Goal: Task Accomplishment & Management: Use online tool/utility

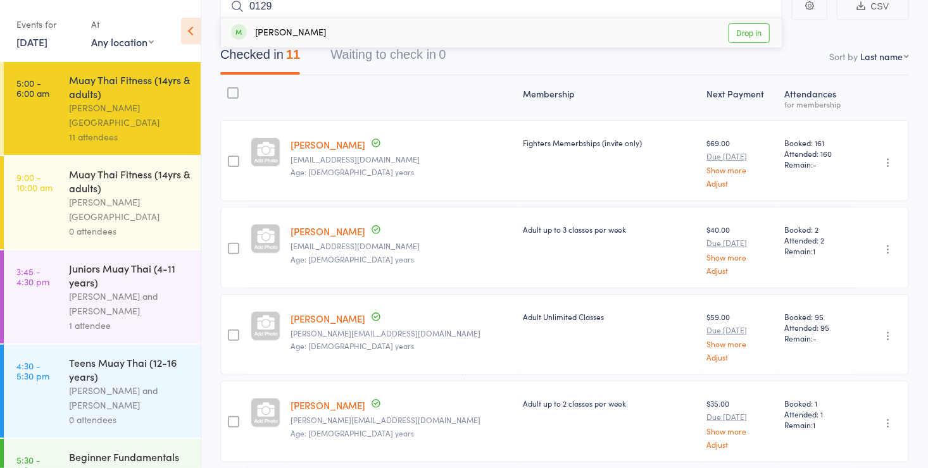
click at [740, 34] on link "Drop in" at bounding box center [749, 33] width 41 height 20
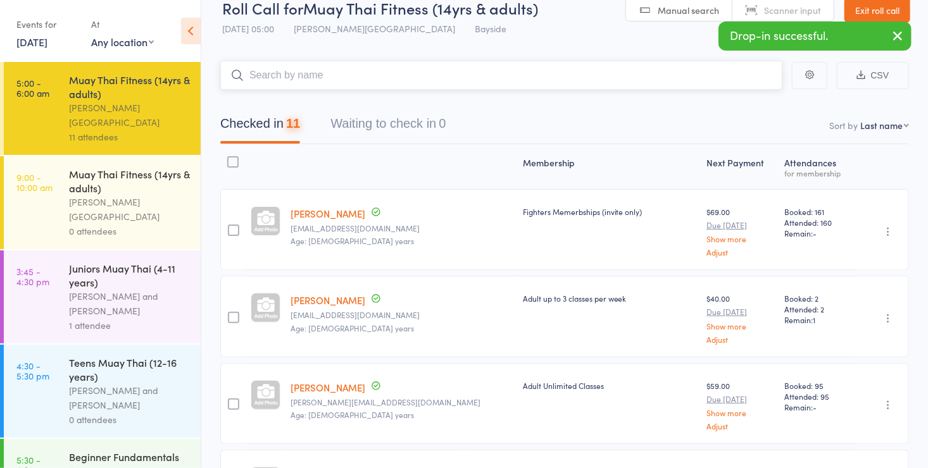
scroll to position [11, 0]
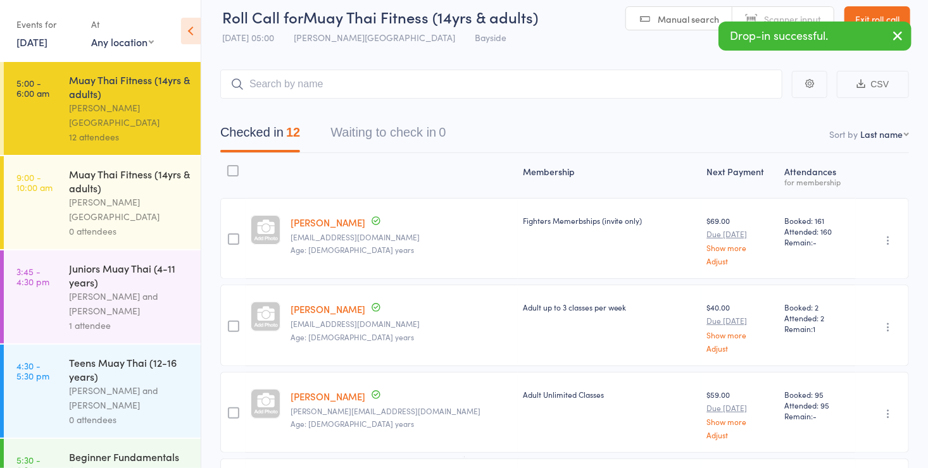
click at [763, 20] on link "Scanner input" at bounding box center [782, 19] width 101 height 24
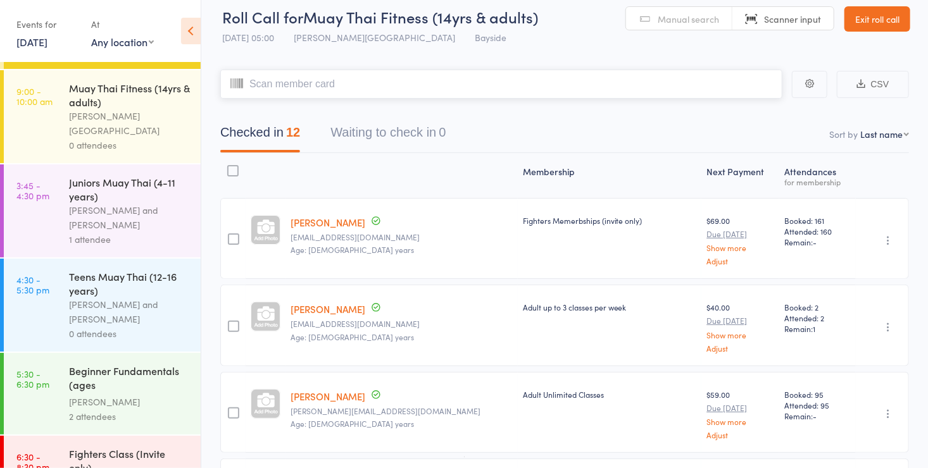
scroll to position [104, 0]
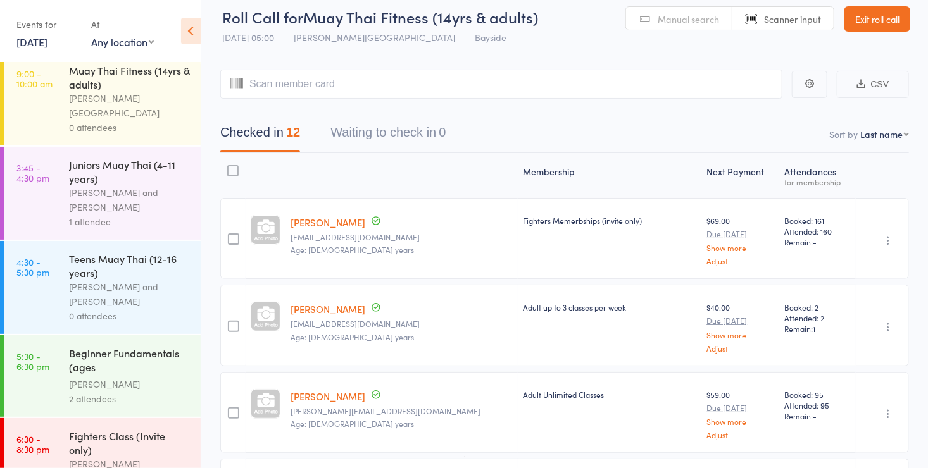
click at [82, 185] on div "[PERSON_NAME] and [PERSON_NAME]" at bounding box center [129, 199] width 121 height 29
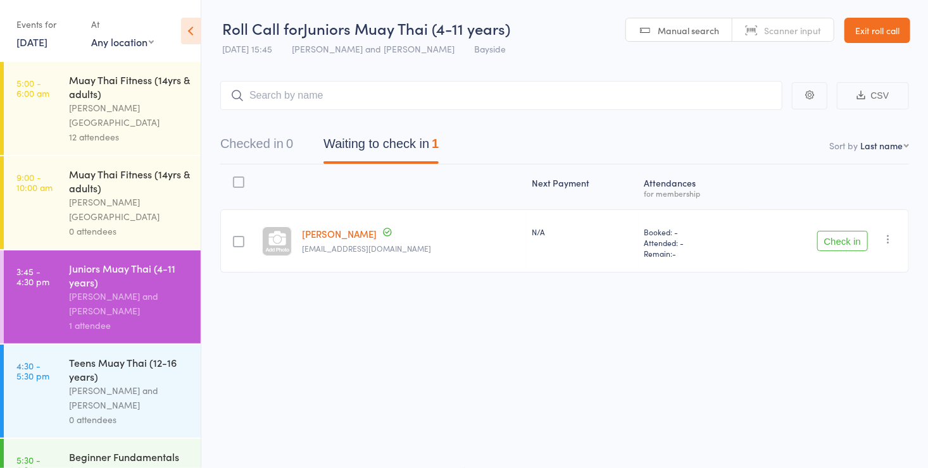
click at [261, 139] on button "Checked in 0" at bounding box center [256, 147] width 73 height 34
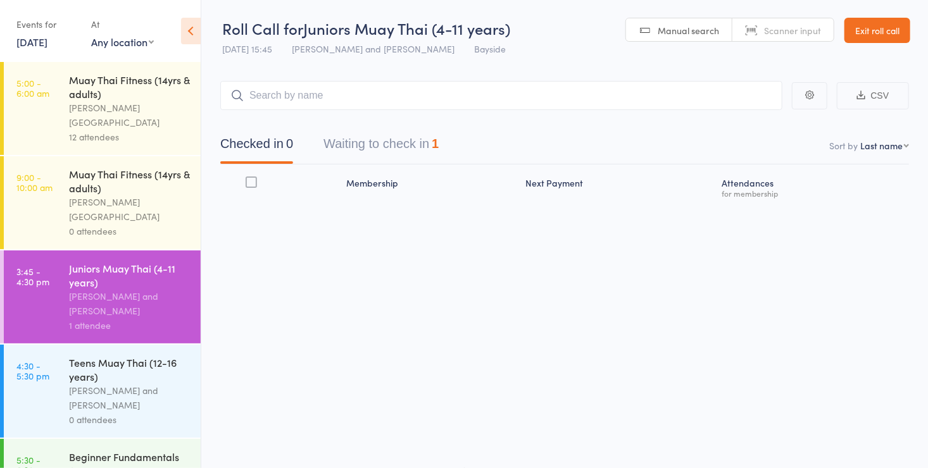
click at [376, 146] on button "Waiting to check in 1" at bounding box center [381, 147] width 115 height 34
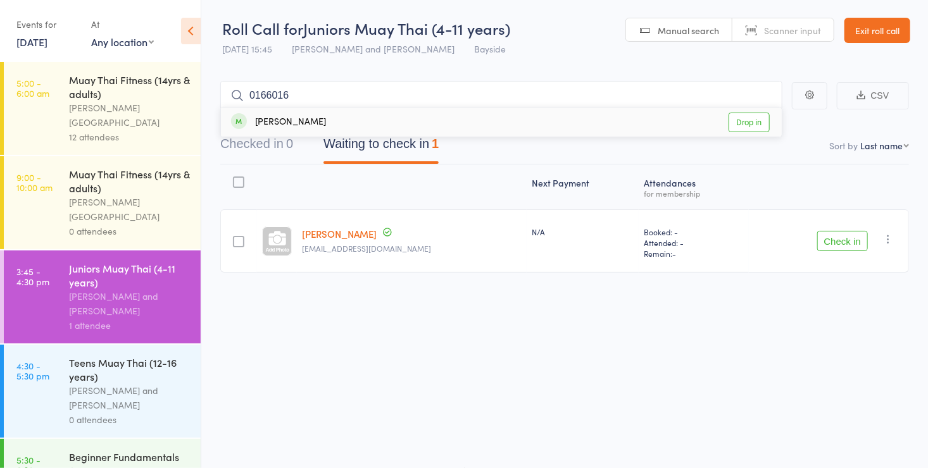
type input "01660165"
click at [596, 43] on header "Roll Call for Juniors Muay Thai (4-11 years) [DATE] 15:45 [PERSON_NAME] and [PE…" at bounding box center [564, 31] width 727 height 62
drag, startPoint x: 596, startPoint y: 43, endPoint x: 366, endPoint y: 322, distance: 361.1
click at [366, 322] on div "Next Payment Atten­dances for membership [PERSON_NAME] [EMAIL_ADDRESS][DOMAIN_N…" at bounding box center [564, 247] width 689 height 165
click at [241, 153] on button "Checked in 1" at bounding box center [256, 147] width 73 height 34
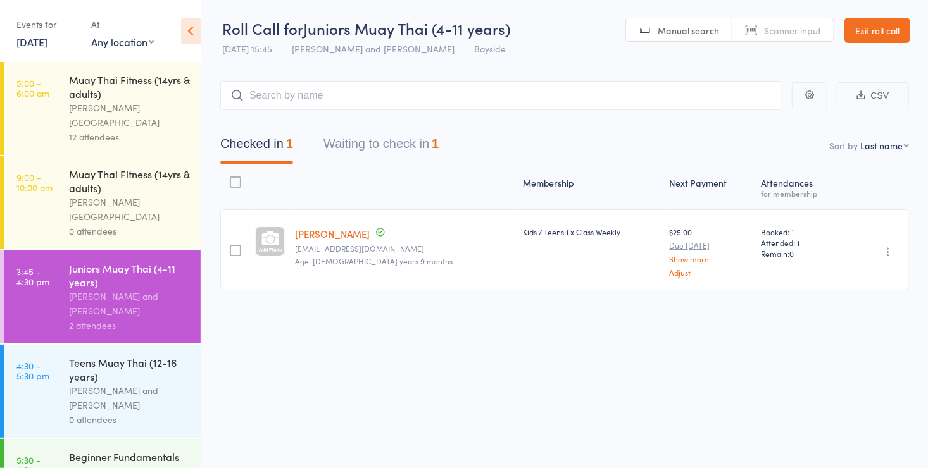
click at [150, 384] on div "[PERSON_NAME] and [PERSON_NAME]" at bounding box center [129, 398] width 121 height 29
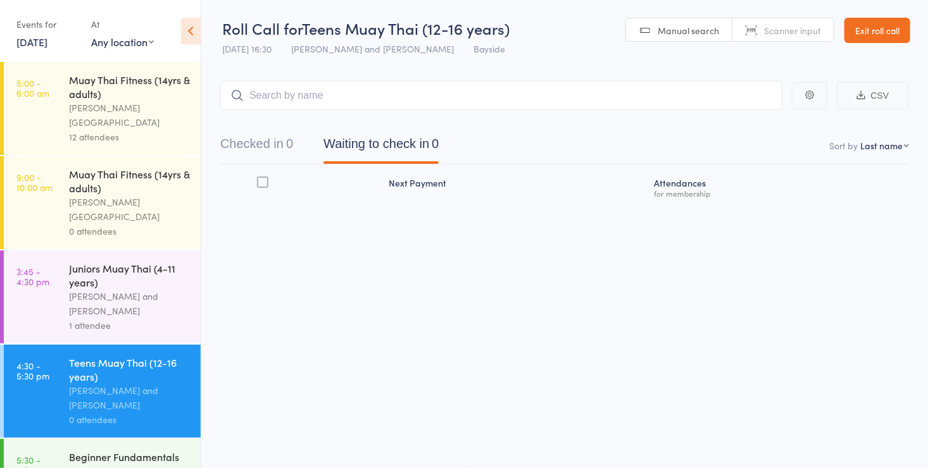
click at [146, 289] on div "[PERSON_NAME] and [PERSON_NAME]" at bounding box center [129, 303] width 121 height 29
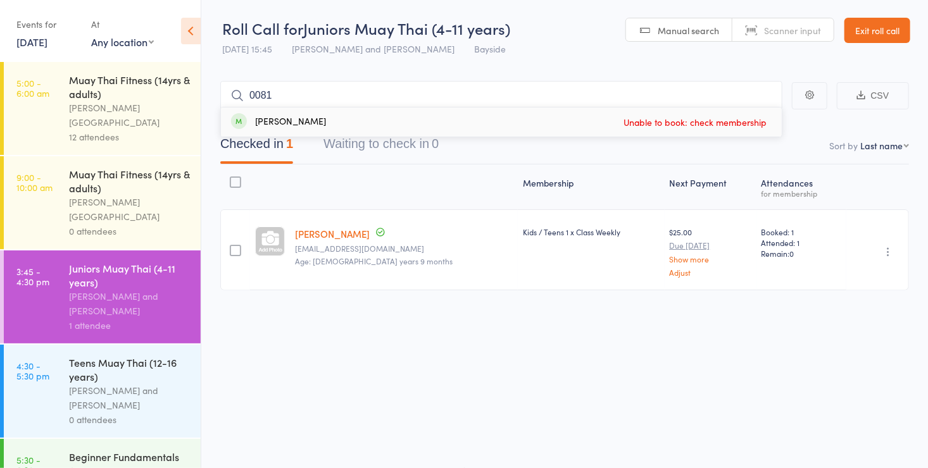
click at [345, 96] on input "0081" at bounding box center [501, 95] width 562 height 29
click at [341, 94] on input "0081" at bounding box center [501, 95] width 562 height 29
click at [544, 56] on header "Roll Call for Juniors Muay Thai (4-11 years) [DATE] 15:45 [PERSON_NAME] and [PE…" at bounding box center [564, 31] width 727 height 62
click at [687, 35] on span "Manual search" at bounding box center [688, 30] width 61 height 13
type input "0"
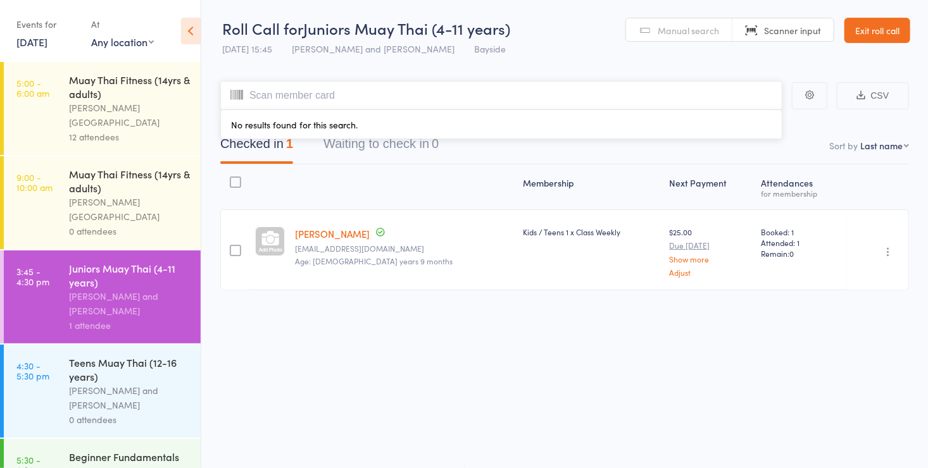
click at [482, 96] on input "search" at bounding box center [501, 95] width 562 height 29
click at [557, 28] on header "Roll Call for Juniors Muay Thai (4-11 years) [DATE] 15:45 [PERSON_NAME] and [PE…" at bounding box center [564, 31] width 727 height 62
click at [140, 384] on div "[PERSON_NAME] and [PERSON_NAME]" at bounding box center [129, 398] width 121 height 29
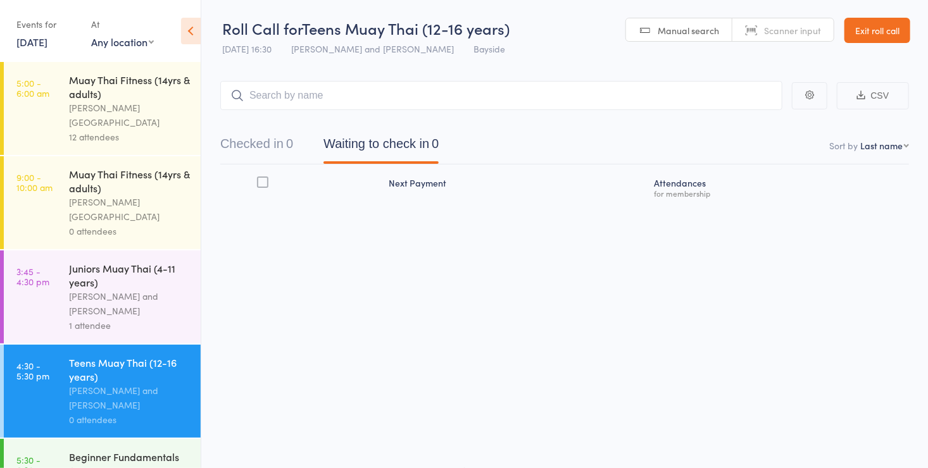
click at [689, 24] on span "Manual search" at bounding box center [688, 30] width 61 height 13
type input "0174"
